Goal: Task Accomplishment & Management: Manage account settings

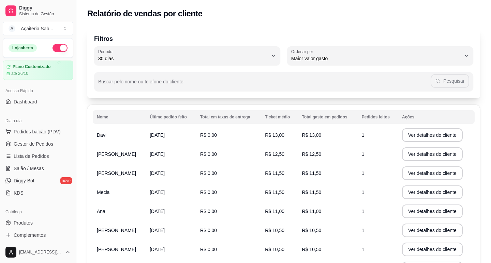
select select "30"
select select "HIGHEST_TOTAL_SPENT_WITH_ORDERS"
click at [24, 228] on link "Produtos" at bounding box center [38, 223] width 71 height 11
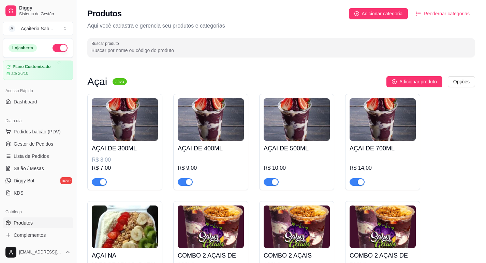
click at [195, 168] on div "R$ 9,00" at bounding box center [211, 168] width 66 height 8
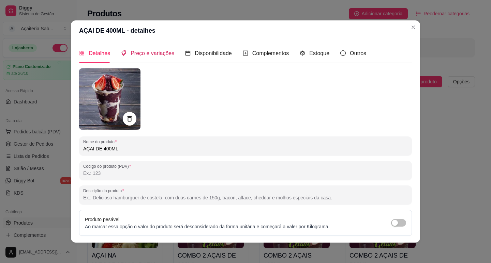
click at [153, 56] on span "Preço e variações" at bounding box center [153, 53] width 44 height 6
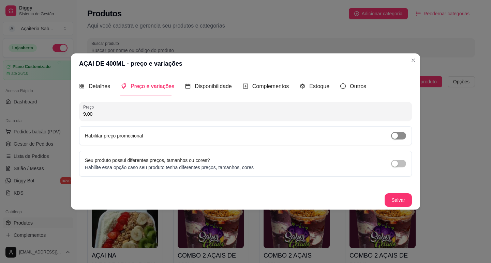
click at [403, 135] on span "button" at bounding box center [398, 135] width 15 height 7
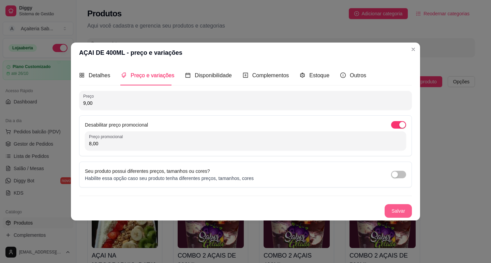
click at [405, 210] on button "Salvar" at bounding box center [397, 211] width 27 height 14
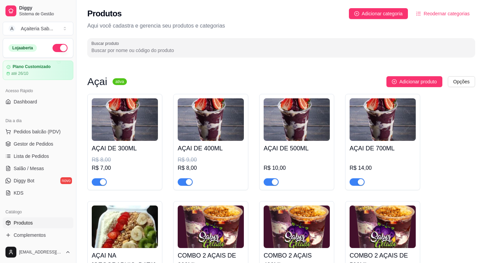
click at [292, 163] on div "R$ 10,00" at bounding box center [296, 171] width 66 height 30
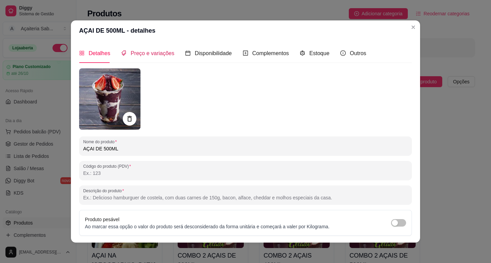
click at [146, 49] on div "Preço e variações" at bounding box center [147, 53] width 53 height 9
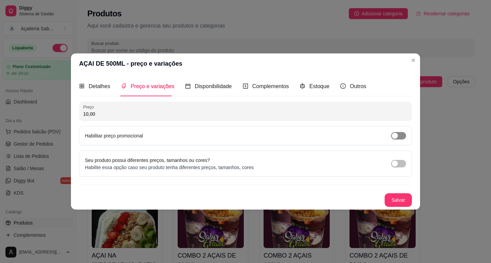
click at [395, 138] on div "button" at bounding box center [395, 136] width 6 height 6
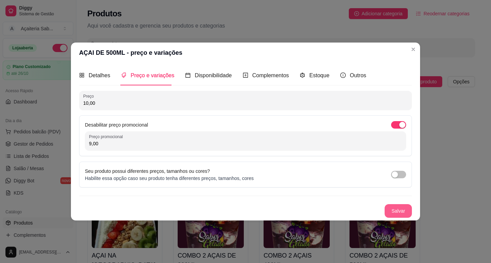
click at [394, 215] on button "Salvar" at bounding box center [397, 211] width 27 height 14
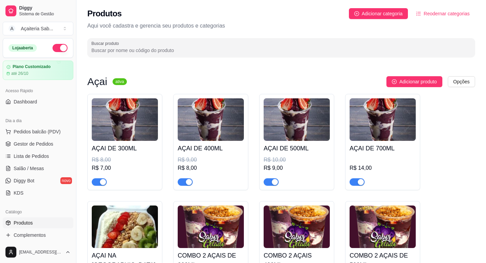
click at [379, 168] on div "R$ 14,00" at bounding box center [382, 168] width 66 height 8
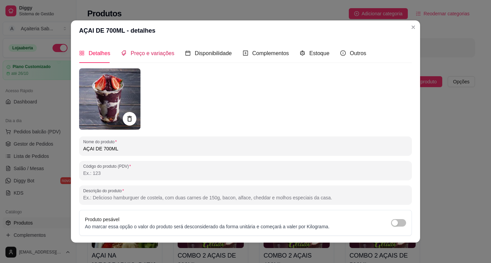
click at [145, 50] on span "Preço e variações" at bounding box center [153, 53] width 44 height 6
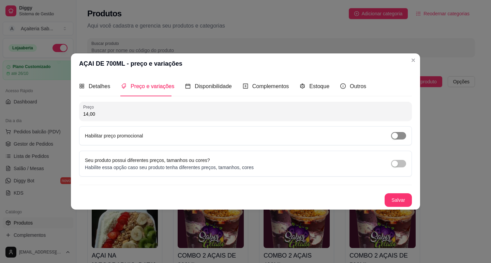
click at [396, 136] on div "button" at bounding box center [395, 136] width 6 height 6
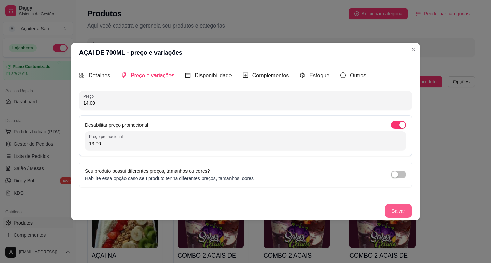
click at [400, 213] on button "Salvar" at bounding box center [397, 211] width 27 height 14
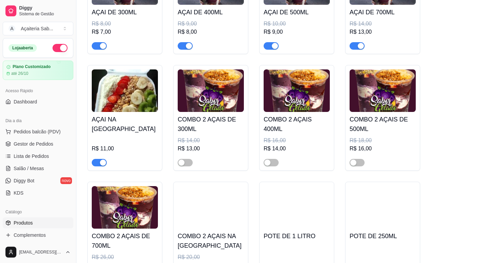
scroll to position [170, 0]
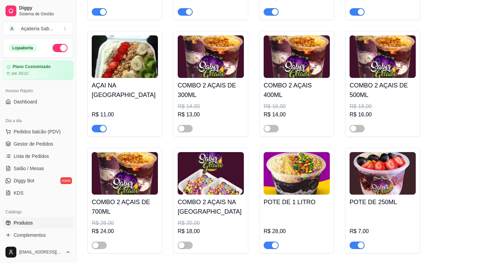
click at [136, 116] on div "R$ 11,00" at bounding box center [125, 115] width 66 height 8
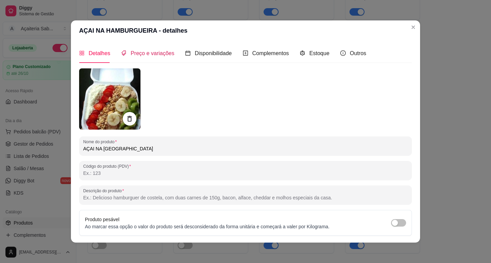
click at [145, 54] on span "Preço e variações" at bounding box center [153, 53] width 44 height 6
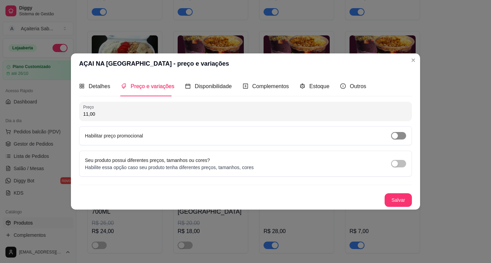
click at [401, 134] on span "button" at bounding box center [398, 135] width 15 height 7
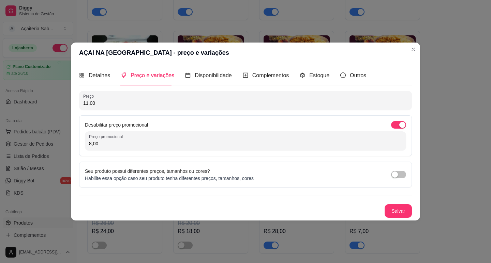
drag, startPoint x: 104, startPoint y: 142, endPoint x: 78, endPoint y: 141, distance: 25.9
click at [78, 141] on div "Detalhes Preço e variações Disponibilidade Complementos Estoque Outros Nome do …" at bounding box center [245, 141] width 349 height 157
type input "10,00"
click at [398, 210] on button "Salvar" at bounding box center [397, 211] width 27 height 14
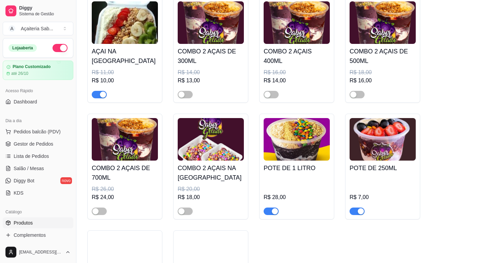
scroll to position [239, 0]
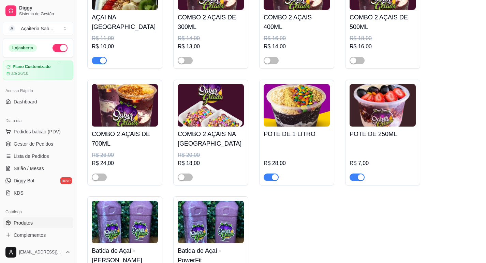
click at [293, 156] on div "R$ 28,00" at bounding box center [296, 162] width 66 height 40
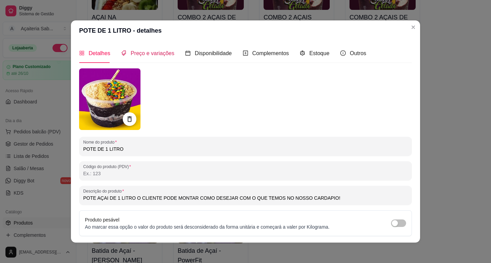
click at [149, 51] on span "Preço e variações" at bounding box center [153, 53] width 44 height 6
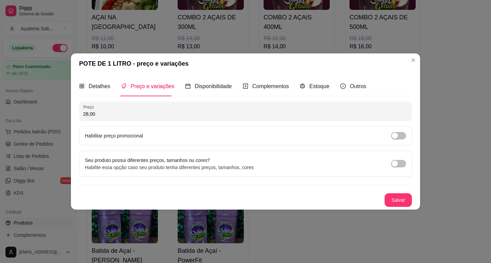
click at [141, 84] on span "Preço e variações" at bounding box center [153, 87] width 44 height 6
click at [398, 138] on span "button" at bounding box center [398, 135] width 15 height 7
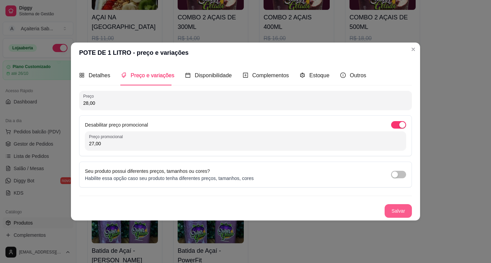
click at [402, 212] on button "Salvar" at bounding box center [397, 211] width 27 height 14
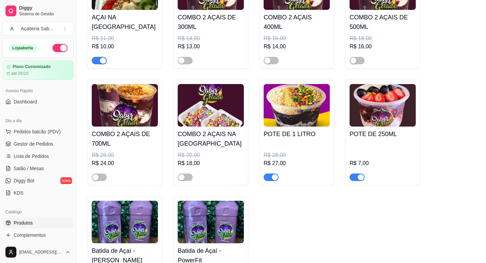
click at [368, 154] on div "R$ 7,00" at bounding box center [382, 162] width 66 height 40
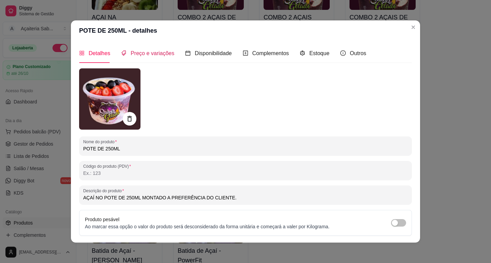
click at [137, 54] on span "Preço e variações" at bounding box center [153, 53] width 44 height 6
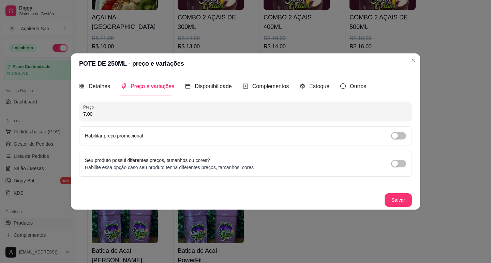
click at [101, 138] on label "Habilitar preço promocional" at bounding box center [114, 135] width 58 height 5
click at [401, 137] on span "button" at bounding box center [398, 135] width 15 height 7
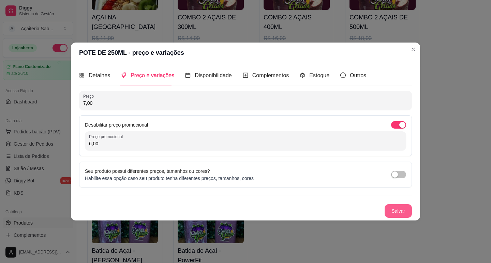
click at [392, 211] on button "Salvar" at bounding box center [397, 211] width 27 height 14
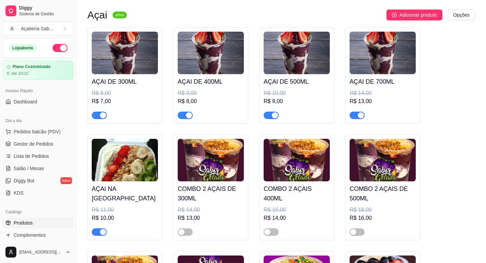
scroll to position [0, 0]
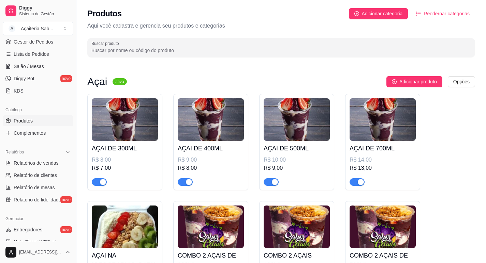
scroll to position [136, 0]
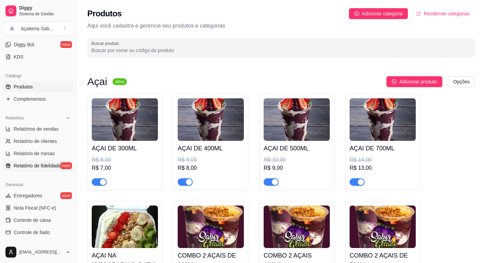
click at [27, 164] on span "Relatório de fidelidade" at bounding box center [37, 166] width 47 height 7
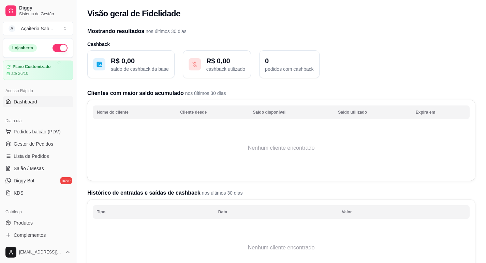
click at [25, 104] on span "Dashboard" at bounding box center [26, 101] width 24 height 7
